Goal: Browse casually: Explore the website without a specific task or goal

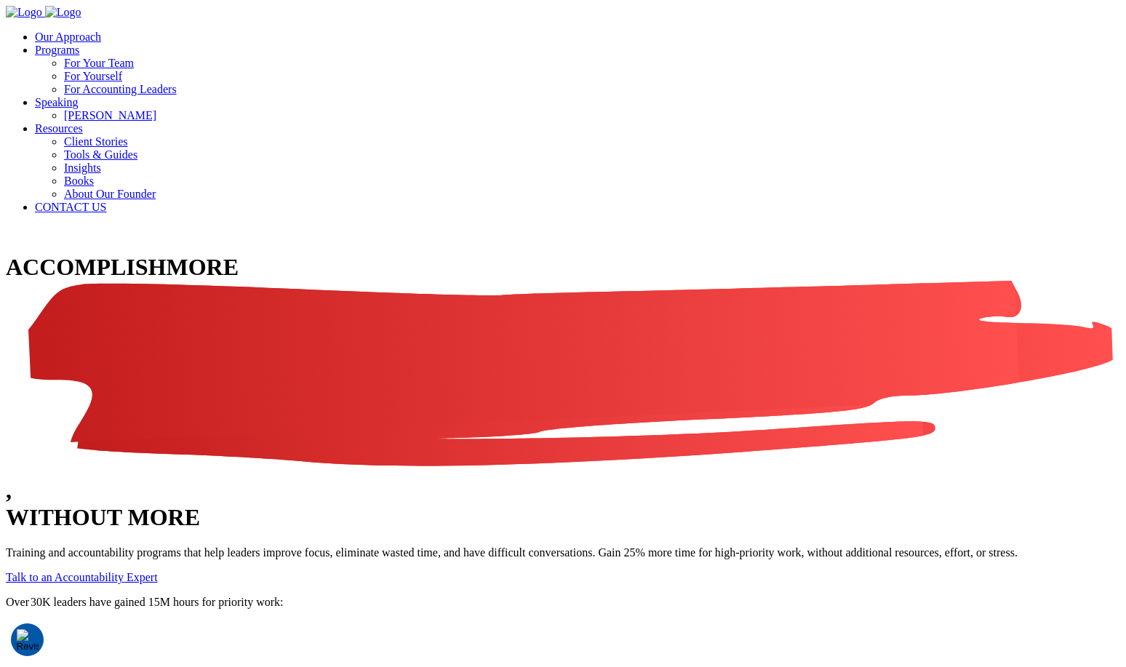
click at [457, 254] on span "MORE" at bounding box center [563, 365] width 1114 height 223
click at [364, 254] on h1 "ACCOMPLISH MORE , WITHOUT MORE" at bounding box center [563, 392] width 1114 height 276
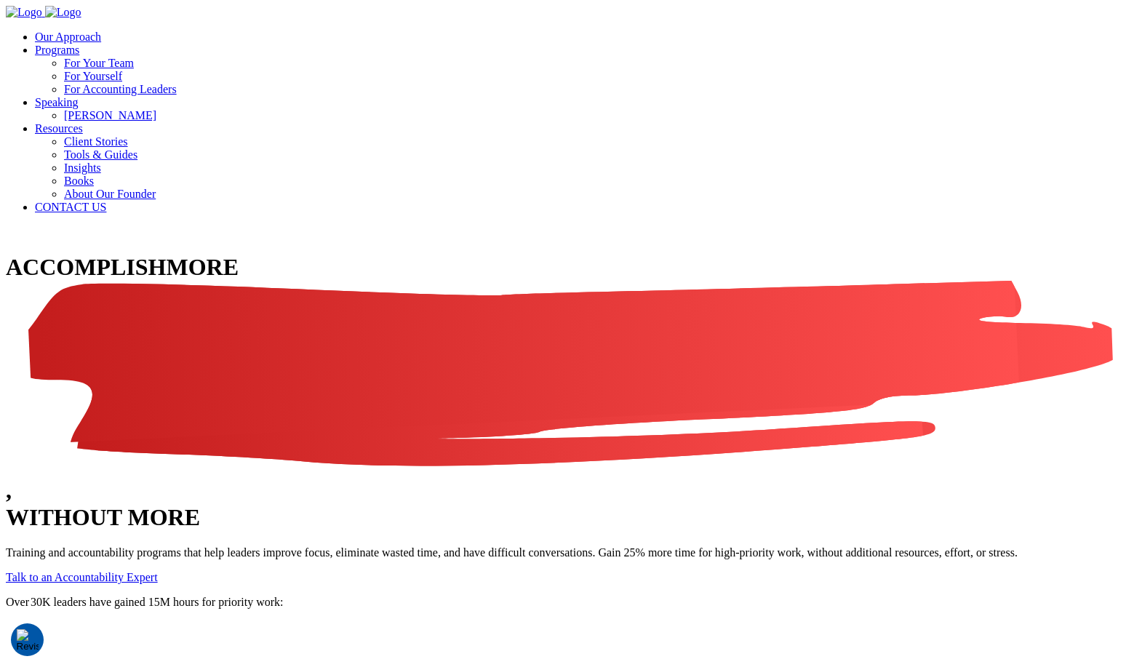
click at [364, 254] on h1 "ACCOMPLISH MORE , WITHOUT MORE" at bounding box center [563, 392] width 1114 height 276
click at [139, 254] on h1 "ACCOMPLISH MORE , WITHOUT MORE" at bounding box center [563, 392] width 1114 height 276
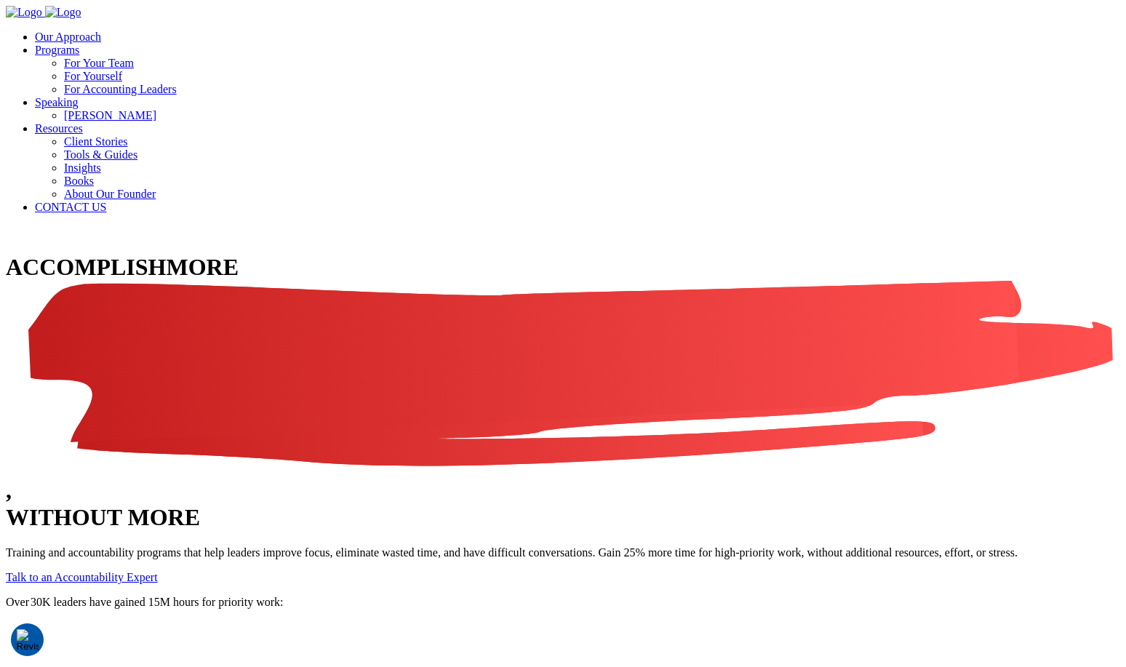
drag, startPoint x: 128, startPoint y: 146, endPoint x: 491, endPoint y: 228, distance: 372.1
click at [491, 254] on h1 "ACCOMPLISH MORE , WITHOUT MORE" at bounding box center [563, 392] width 1114 height 276
click at [500, 254] on span "MORE" at bounding box center [563, 365] width 1114 height 223
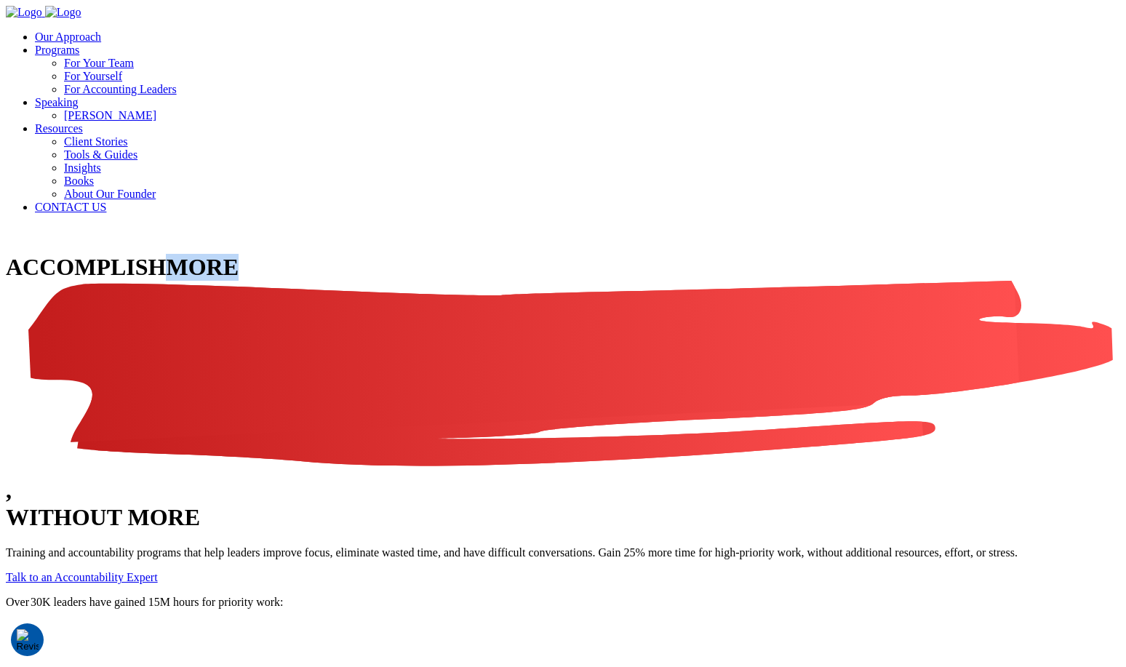
click at [500, 254] on span "MORE" at bounding box center [563, 365] width 1114 height 223
click at [478, 254] on h1 "ACCOMPLISH MORE , WITHOUT MORE" at bounding box center [563, 392] width 1114 height 276
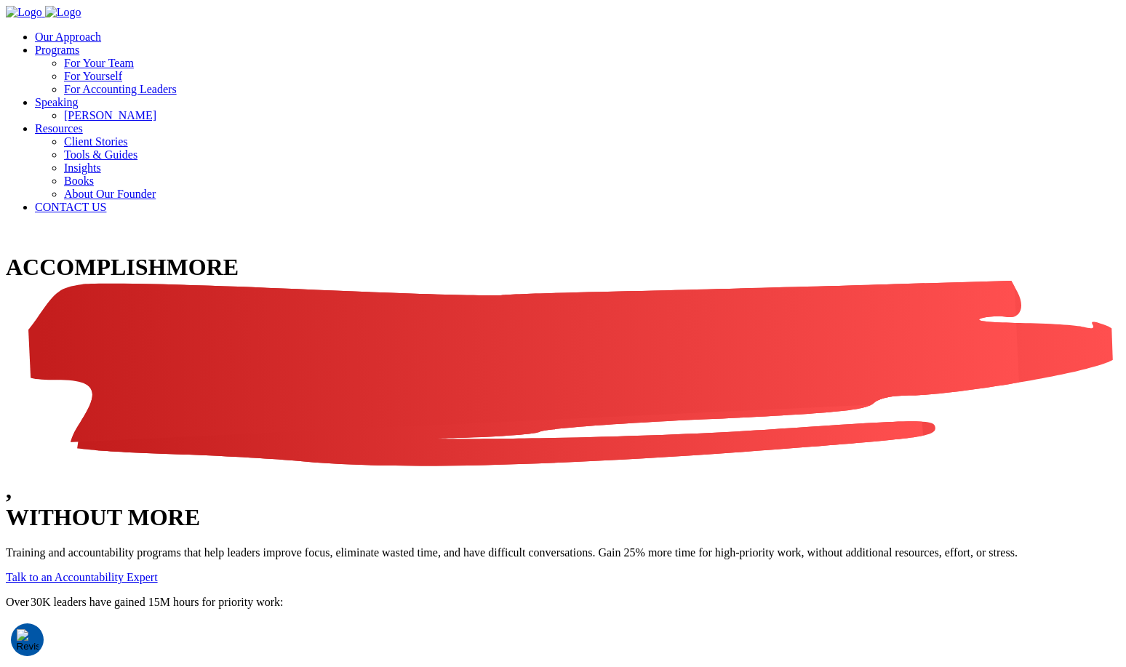
drag, startPoint x: 478, startPoint y: 231, endPoint x: 103, endPoint y: 142, distance: 385.6
click at [103, 254] on div "ACCOMPLISH MORE , WITHOUT MORE Training and accountability programs that help l…" at bounding box center [563, 419] width 1114 height 330
drag, startPoint x: 96, startPoint y: 143, endPoint x: 568, endPoint y: 217, distance: 477.9
click at [568, 254] on div "ACCOMPLISH MORE , WITHOUT MORE Training and accountability programs that help l…" at bounding box center [563, 419] width 1114 height 330
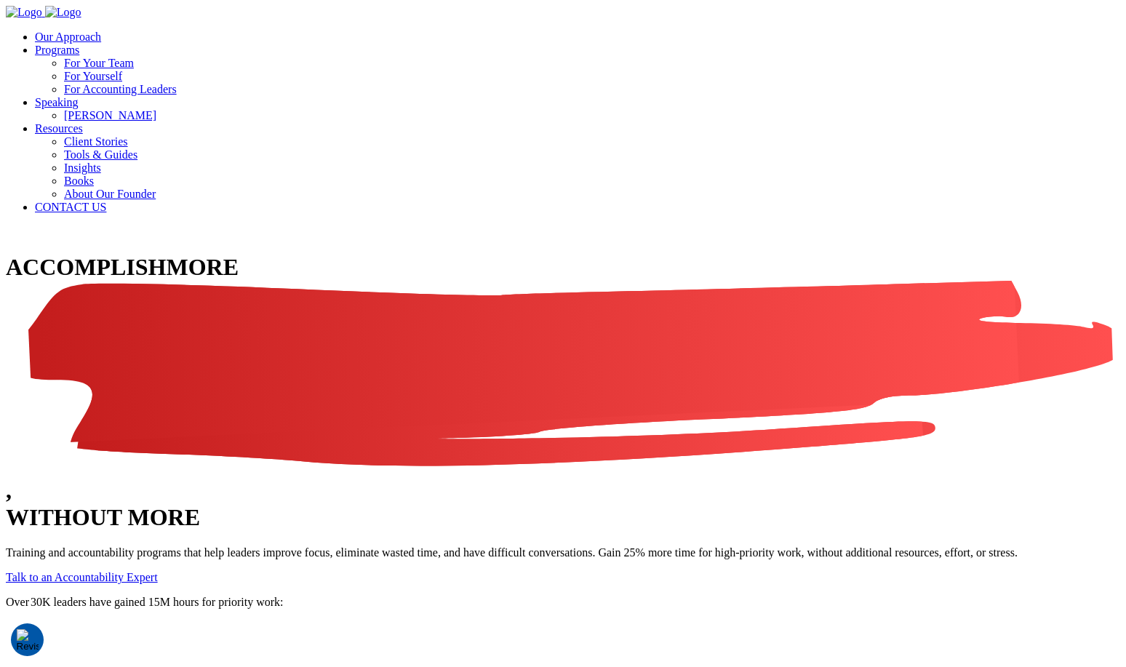
click at [568, 254] on h1 "ACCOMPLISH MORE , WITHOUT MORE" at bounding box center [563, 392] width 1114 height 276
drag, startPoint x: 568, startPoint y: 324, endPoint x: 100, endPoint y: 130, distance: 506.1
click at [100, 254] on div "ACCOMPLISH MORE , WITHOUT MORE Training and accountability programs that help l…" at bounding box center [563, 419] width 1114 height 330
